Goal: Transaction & Acquisition: Purchase product/service

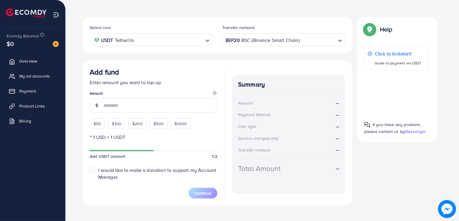
scroll to position [103, 0]
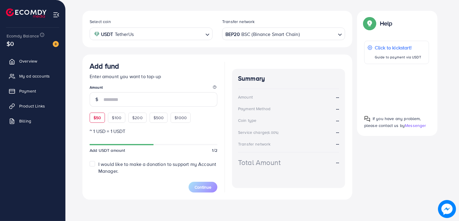
click at [94, 117] on span "$50" at bounding box center [97, 118] width 7 height 6
type input "**"
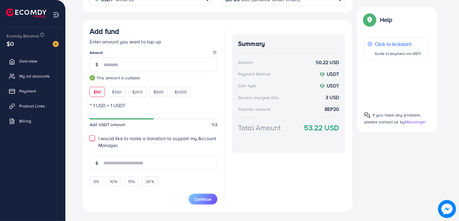
scroll to position [150, 0]
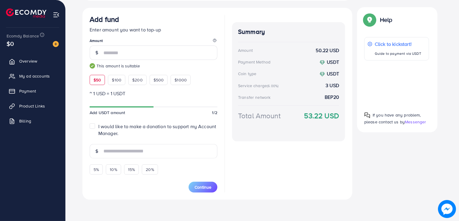
click at [98, 127] on label "I would like to make a donation to support my Account Manager." at bounding box center [157, 130] width 119 height 14
type input "*"
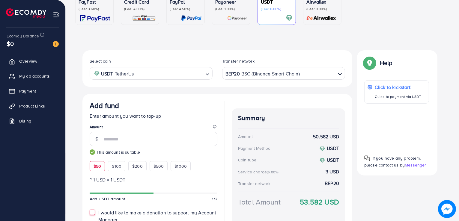
scroll to position [62, 0]
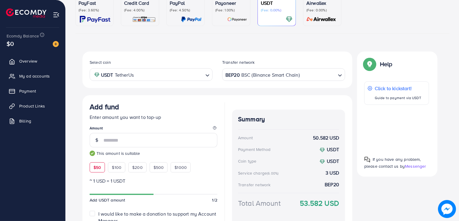
click at [325, 71] on input "Search for option" at bounding box center [318, 74] width 35 height 9
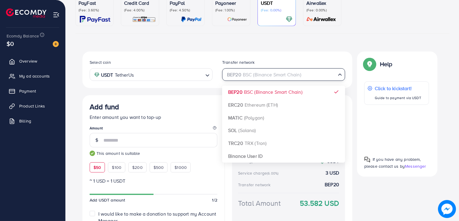
click at [204, 97] on div "Add fund Enter amount you want to top-up Amount ** This amount is suitable $50 …" at bounding box center [217, 172] width 270 height 154
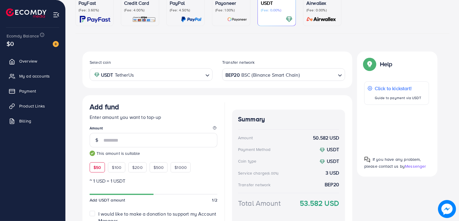
scroll to position [112, 0]
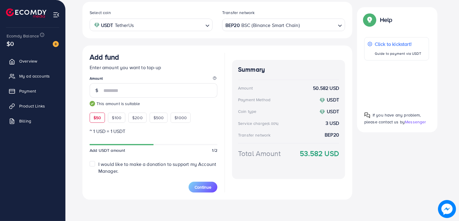
click at [305, 23] on input "Search for option" at bounding box center [318, 24] width 35 height 9
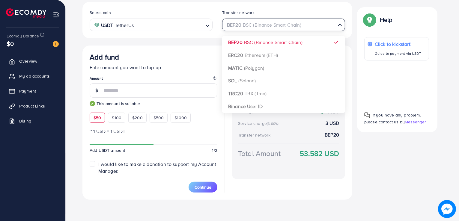
click at [269, 58] on div "Select coin USDT TetherUs Loading... Transfer network BEP20 BSC (Binance Smart …" at bounding box center [217, 101] width 270 height 198
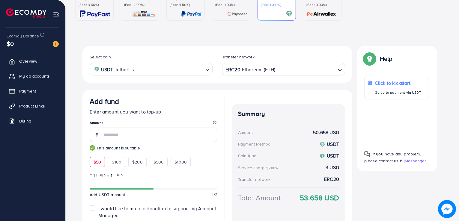
scroll to position [67, 0]
click at [288, 69] on input "Search for option" at bounding box center [306, 69] width 60 height 9
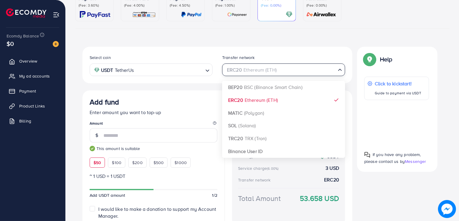
click at [254, 139] on div "Select coin USDT TetherUs Loading... Transfer network ERC20 Ethereum (ETH) Load…" at bounding box center [217, 146] width 270 height 198
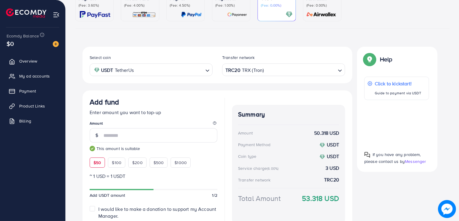
click at [311, 66] on input "Search for option" at bounding box center [300, 69] width 71 height 9
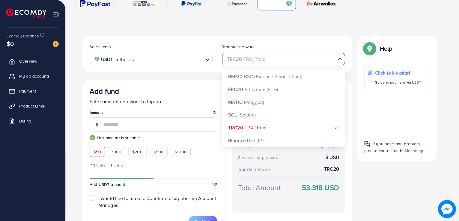
scroll to position [97, 0]
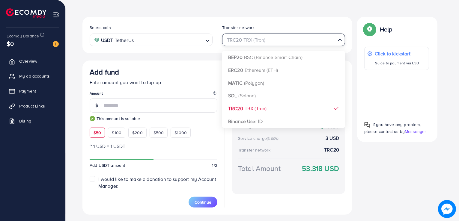
click at [260, 122] on div "Select coin USDT TetherUs Loading... Transfer network TRC20 TRX (Tron) Loading.…" at bounding box center [217, 116] width 270 height 198
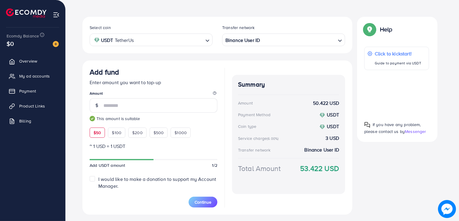
click at [281, 36] on input "Search for option" at bounding box center [298, 39] width 73 height 9
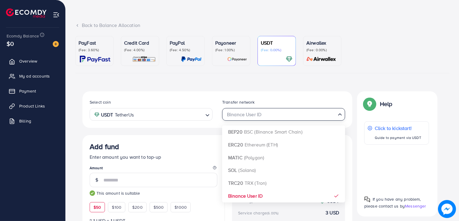
scroll to position [31, 0]
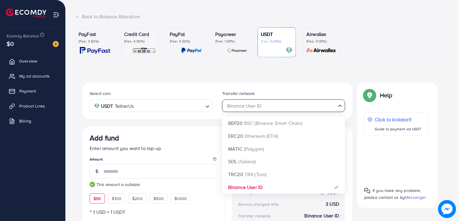
click at [267, 122] on div "Select coin USDT TetherUs Loading... Transfer network Binance User ID Loading..…" at bounding box center [217, 182] width 270 height 198
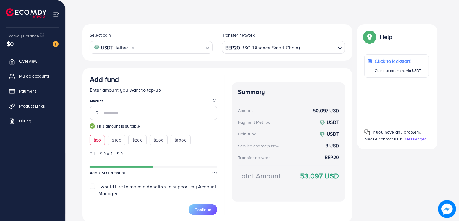
scroll to position [112, 0]
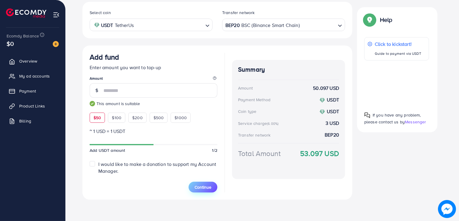
click at [208, 186] on span "Continue" at bounding box center [203, 187] width 17 height 6
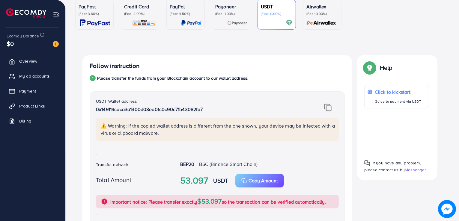
scroll to position [61, 0]
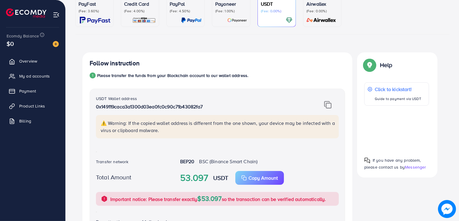
click at [327, 104] on img at bounding box center [327, 105] width 7 height 8
click at [326, 107] on img at bounding box center [327, 105] width 7 height 8
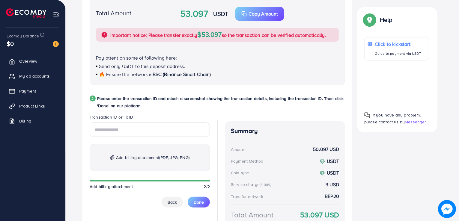
scroll to position [227, 0]
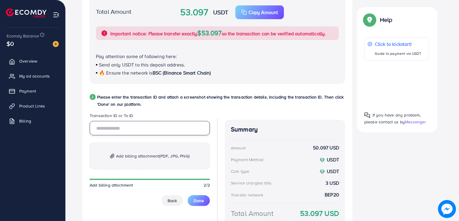
click at [108, 131] on input "text" at bounding box center [150, 128] width 120 height 14
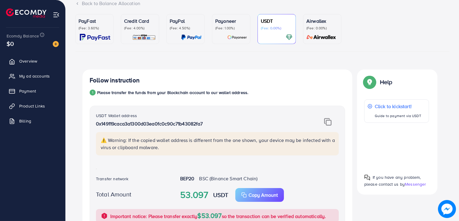
scroll to position [0, 0]
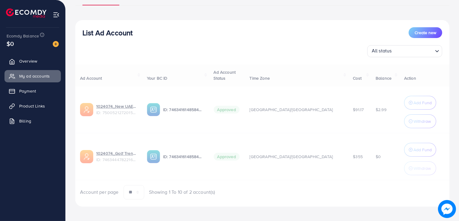
scroll to position [55, 0]
click at [53, 43] on img at bounding box center [56, 44] width 6 height 6
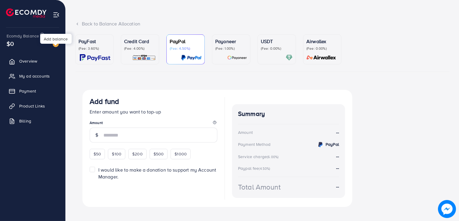
scroll to position [31, 0]
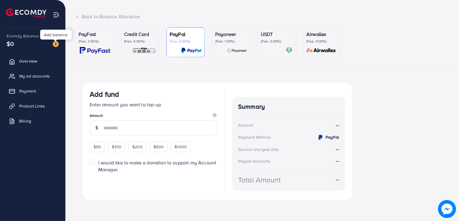
click at [262, 43] on div "USDT (Fee: 0.00%)" at bounding box center [277, 42] width 32 height 23
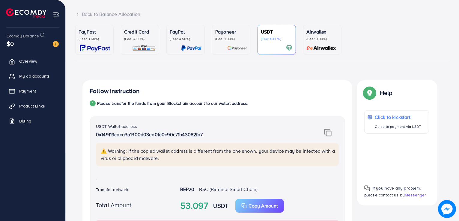
scroll to position [29, 0]
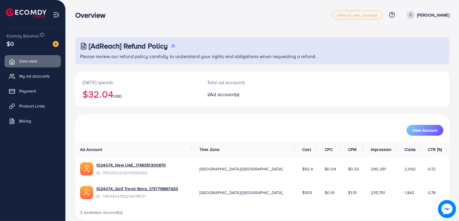
click at [10, 1] on div at bounding box center [33, 10] width 66 height 21
click at [56, 42] on img at bounding box center [56, 44] width 6 height 6
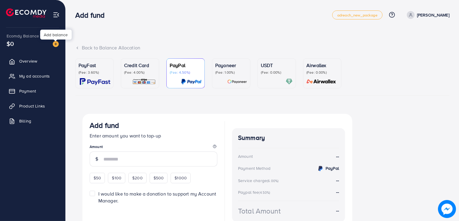
click at [272, 77] on div "USDT (Fee: 0.00%)" at bounding box center [277, 73] width 32 height 23
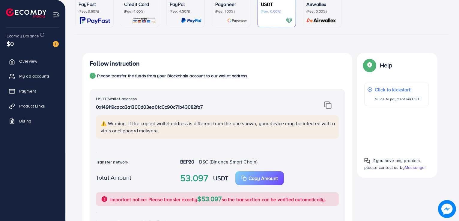
scroll to position [60, 0]
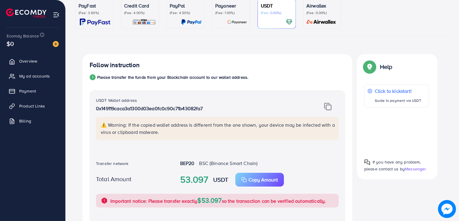
click at [112, 77] on p "Please transfer the funds from your Blockchain account to our wallet address." at bounding box center [172, 77] width 151 height 7
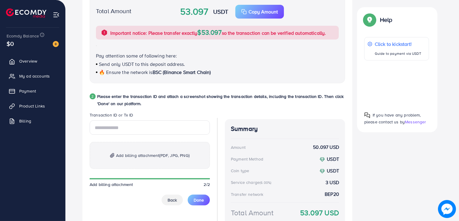
scroll to position [227, 0]
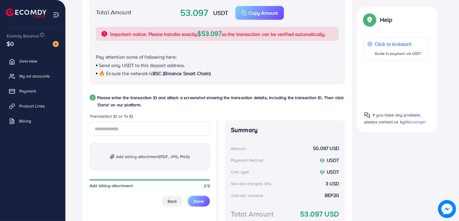
click at [120, 155] on span "Add billing attachment (PDF, JPG, PNG)" at bounding box center [152, 156] width 73 height 7
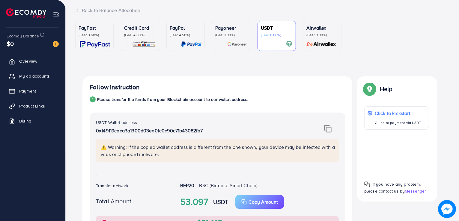
scroll to position [42, 0]
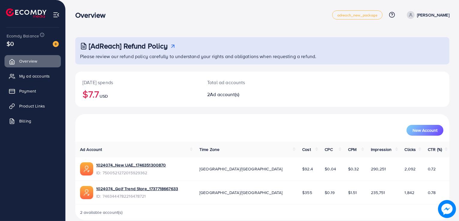
click at [55, 42] on img at bounding box center [56, 44] width 6 height 6
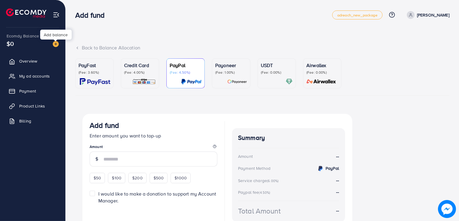
click at [268, 80] on div at bounding box center [277, 81] width 32 height 7
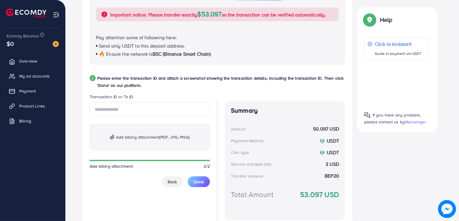
scroll to position [252, 0]
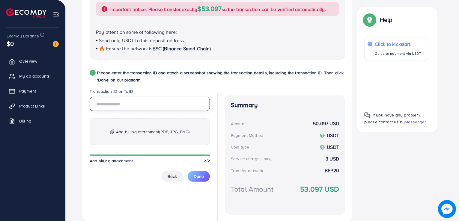
click at [126, 108] on input "text" at bounding box center [150, 104] width 120 height 14
click at [126, 131] on p "Add billing attachment (PDF, JPG, PNG)" at bounding box center [150, 131] width 120 height 27
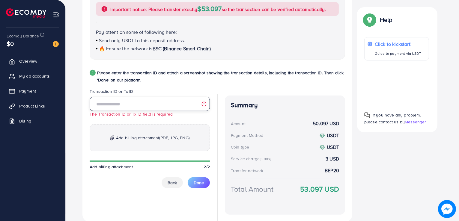
click at [139, 106] on input "text" at bounding box center [150, 104] width 120 height 14
paste input "**********"
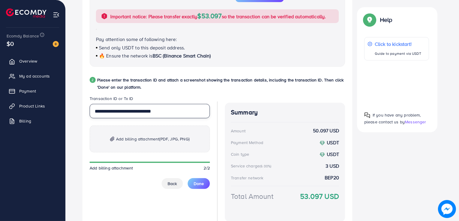
scroll to position [244, 0]
click at [134, 108] on input "**********" at bounding box center [150, 111] width 120 height 14
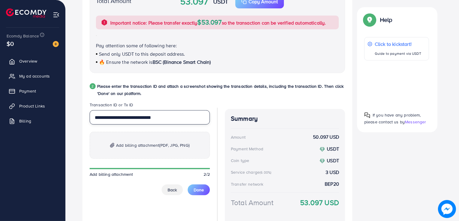
scroll to position [235, 0]
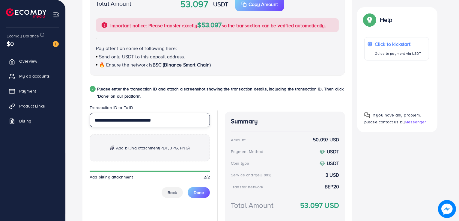
type input "**********"
click at [133, 150] on span "Add billing attachment (PDF, JPG, PNG)" at bounding box center [152, 148] width 73 height 7
click at [132, 146] on span "Add billing attachment (PDF, JPG, PNG)" at bounding box center [152, 148] width 73 height 7
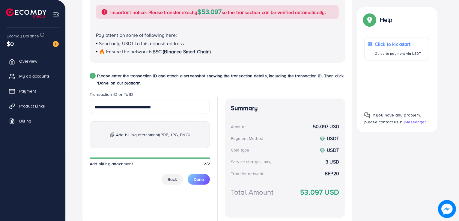
scroll to position [250, 0]
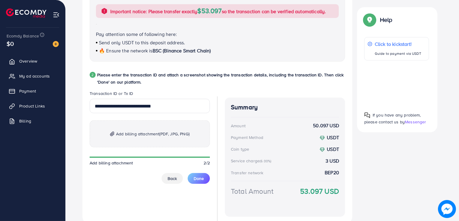
click at [132, 131] on span "Add billing attachment (PDF, JPG, PNG)" at bounding box center [152, 133] width 73 height 7
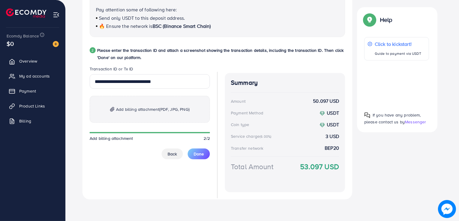
click at [154, 109] on span "Add billing attachment (PDF, JPG, PNG)" at bounding box center [152, 109] width 73 height 7
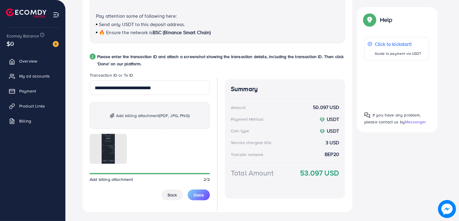
scroll to position [281, 0]
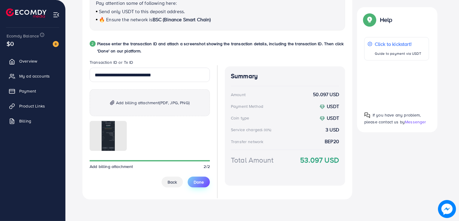
click at [197, 183] on span "Done" at bounding box center [199, 182] width 10 height 6
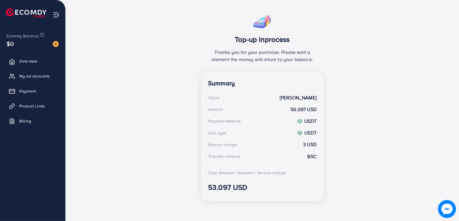
scroll to position [105, 0]
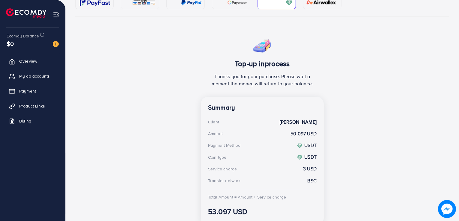
scroll to position [105, 0]
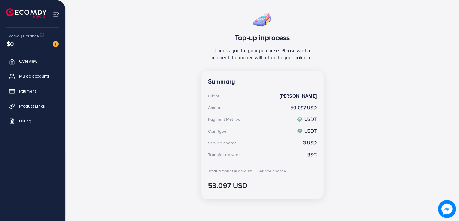
drag, startPoint x: 0, startPoint y: 0, endPoint x: 0, endPoint y: 7, distance: 7.5
click at [0, 7] on div at bounding box center [33, 10] width 66 height 21
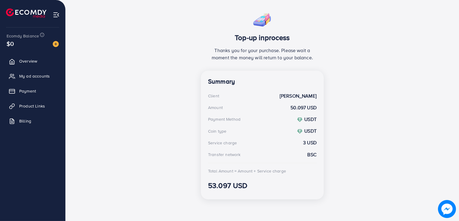
click at [0, 7] on div at bounding box center [33, 10] width 66 height 21
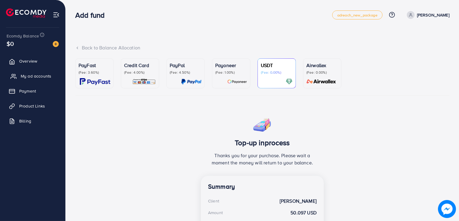
click at [5, 79] on link "My ad accounts" at bounding box center [32, 76] width 56 height 12
